Goal: Navigation & Orientation: Find specific page/section

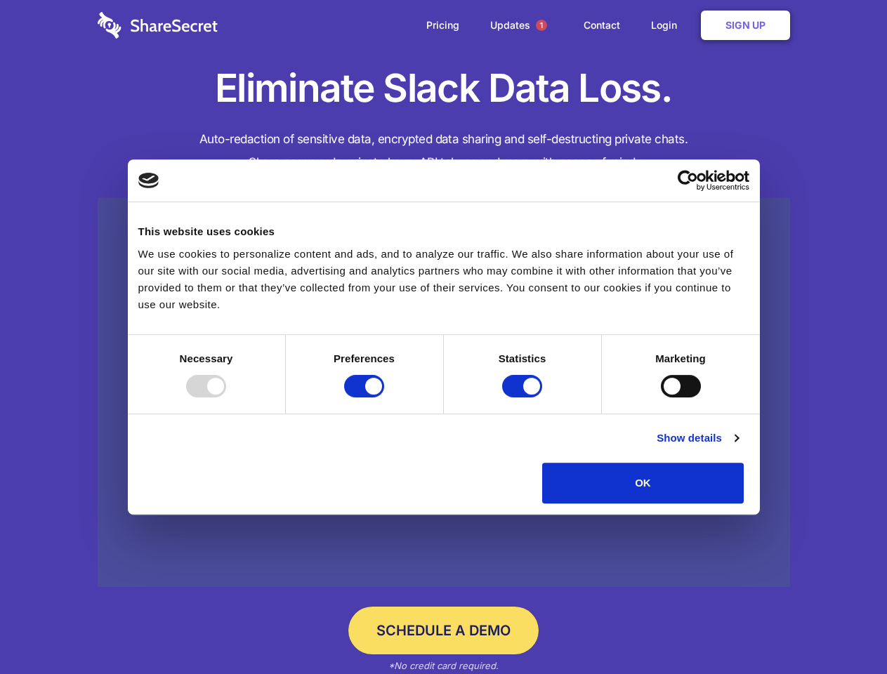
click at [226, 398] on div at bounding box center [206, 386] width 40 height 22
click at [384, 398] on input "Preferences" at bounding box center [364, 386] width 40 height 22
checkbox input "false"
click at [524, 398] on input "Statistics" at bounding box center [522, 386] width 40 height 22
checkbox input "false"
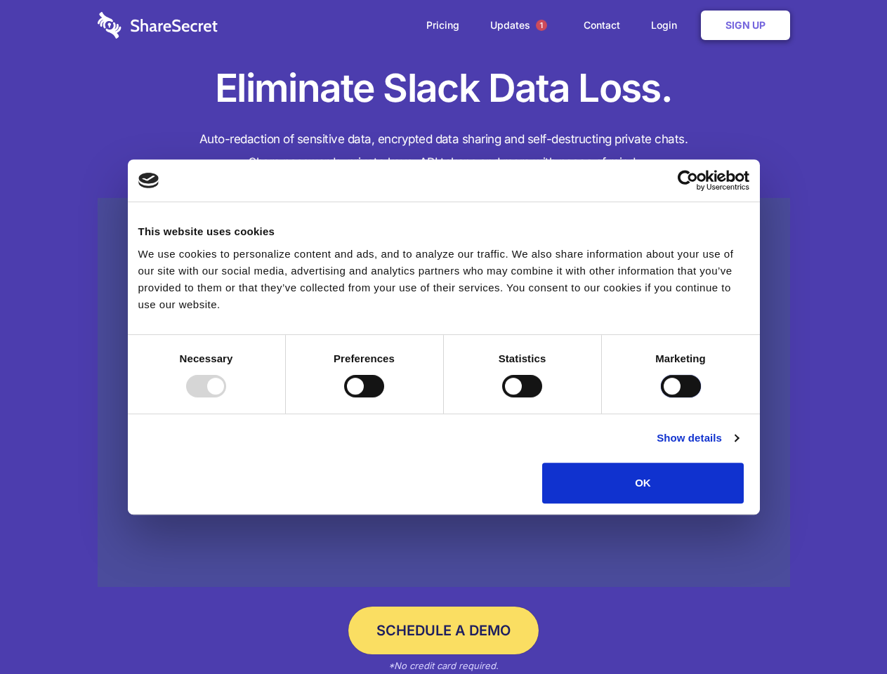
click at [661, 398] on input "Marketing" at bounding box center [681, 386] width 40 height 22
checkbox input "true"
checkbox input "false"
checkbox input "true"
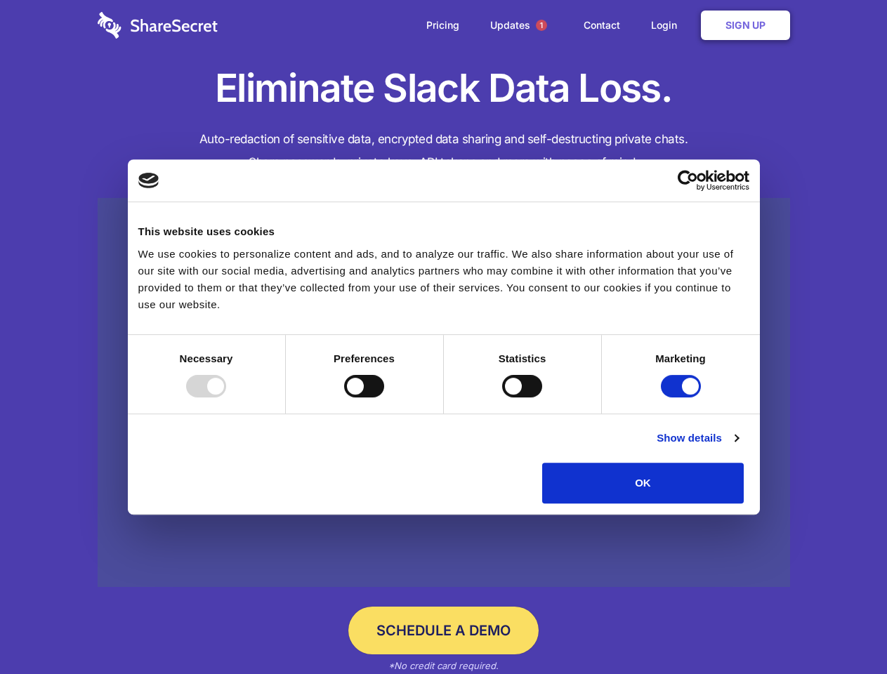
click at [738, 447] on link "Show details" at bounding box center [697, 438] width 81 height 17
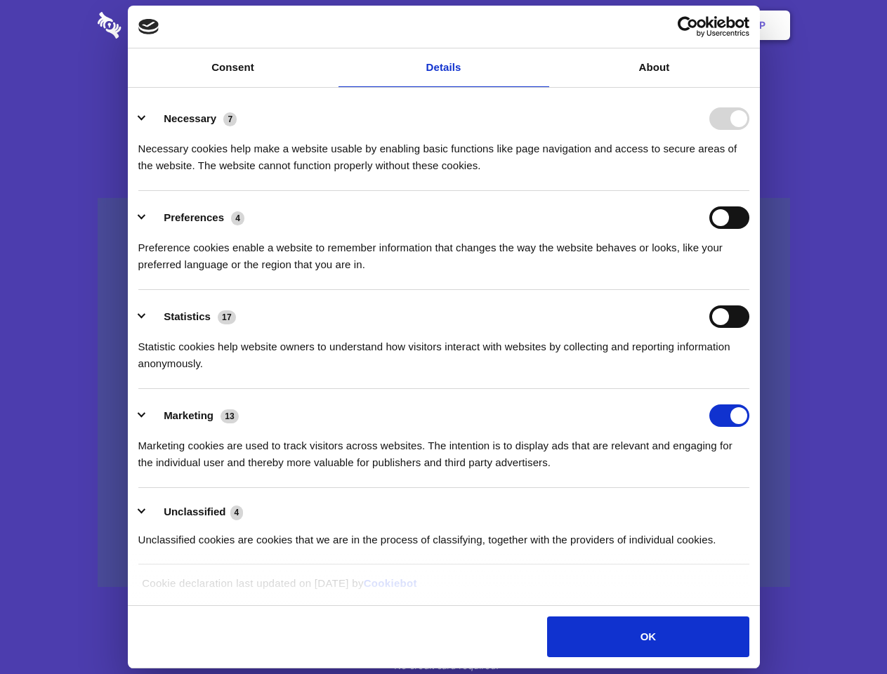
click at [756, 509] on ul "Necessary 7 Necessary cookies help make a website usable by enabling basic func…" at bounding box center [443, 328] width 624 height 473
click at [541, 25] on span "1" at bounding box center [541, 25] width 11 height 11
